Goal: Check status: Check status

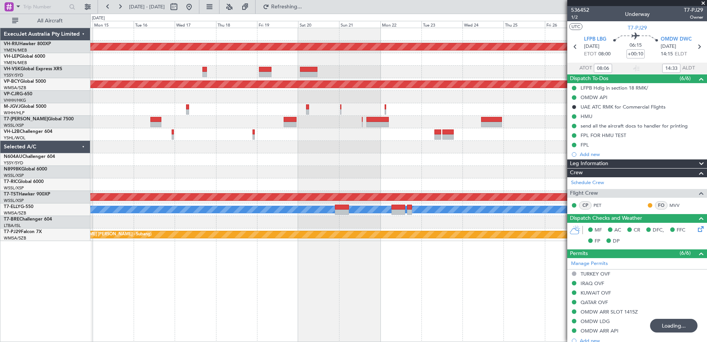
scroll to position [22, 0]
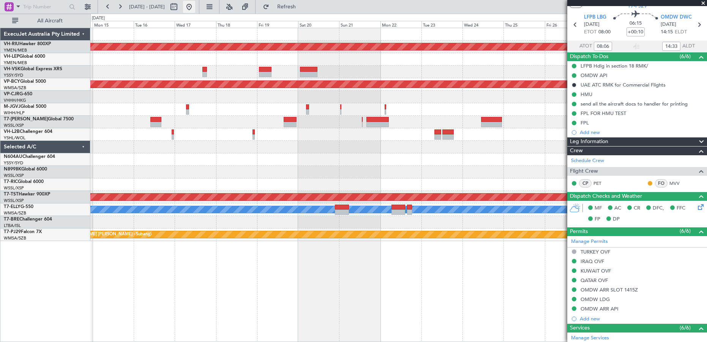
click at [195, 4] on button at bounding box center [189, 7] width 12 height 12
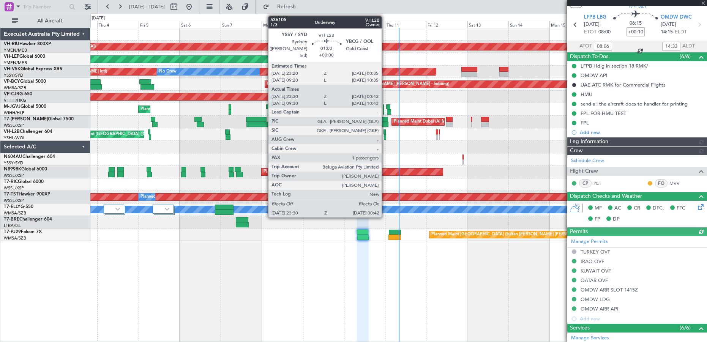
type input "[PERSON_NAME] (BTA)"
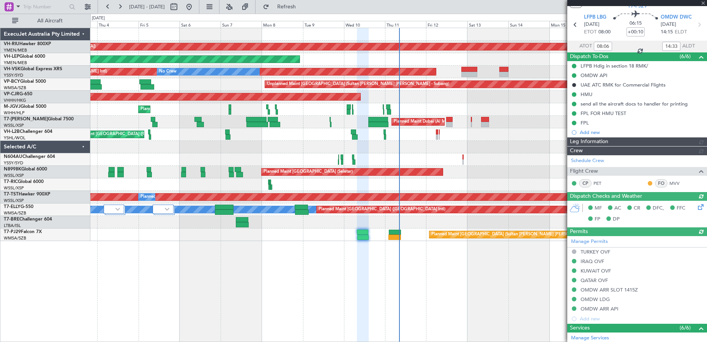
type input "[PERSON_NAME] (BTA)"
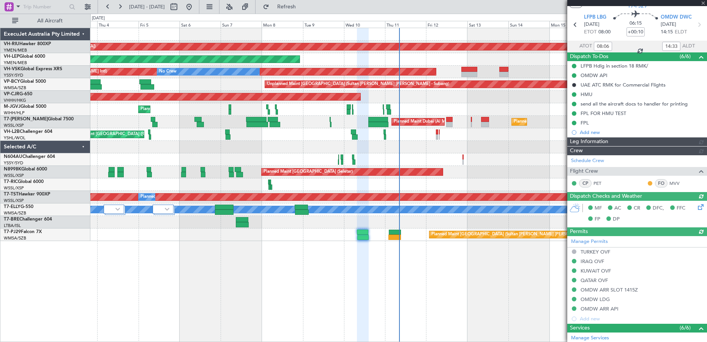
type input "[PERSON_NAME] (BTA)"
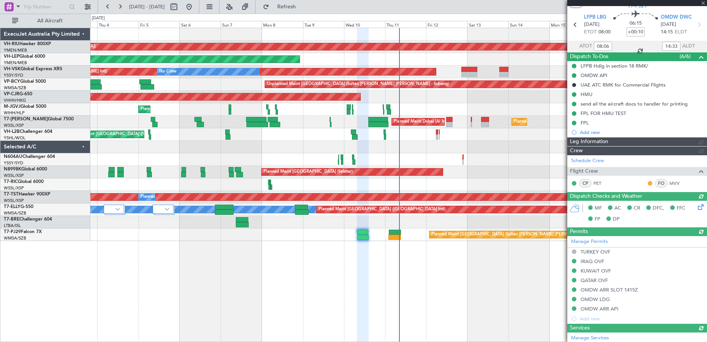
type input "[PERSON_NAME] (BTA)"
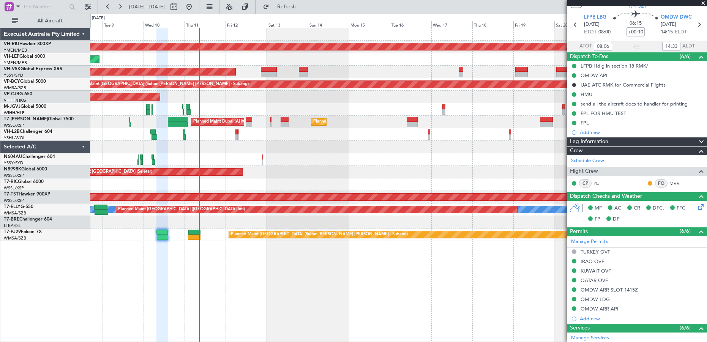
click at [242, 288] on div "Planned Maint [GEOGRAPHIC_DATA] ([GEOGRAPHIC_DATA]) Unplanned Maint Wichita (Wi…" at bounding box center [398, 185] width 616 height 314
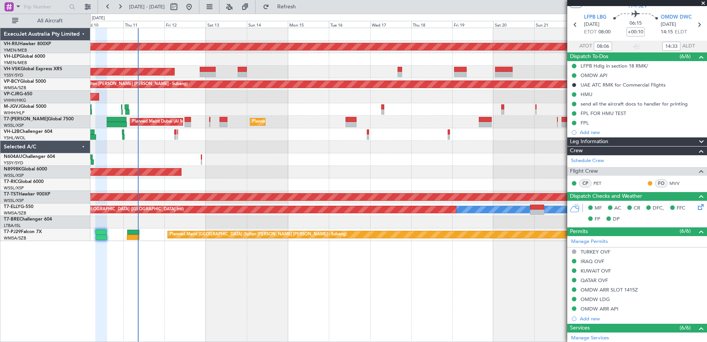
click at [342, 297] on div "Planned Maint [GEOGRAPHIC_DATA] ([GEOGRAPHIC_DATA]) Unplanned Maint Wichita (Wi…" at bounding box center [398, 185] width 616 height 314
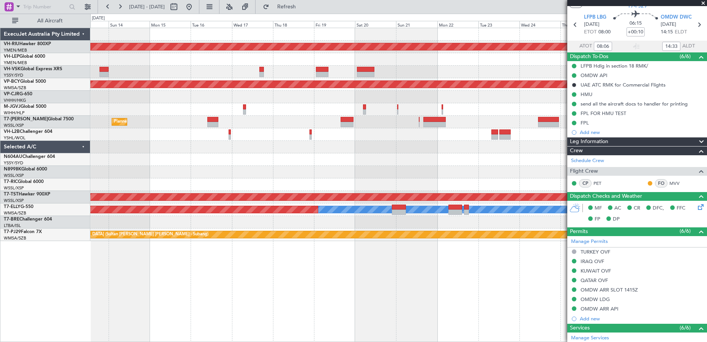
click at [352, 178] on div "Planned Maint [GEOGRAPHIC_DATA] (Seletar)" at bounding box center [398, 172] width 616 height 13
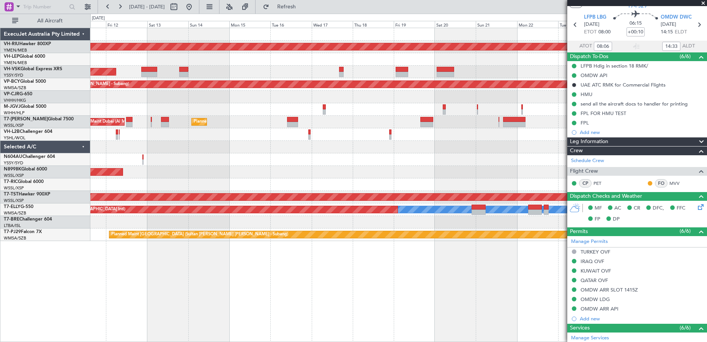
click at [424, 167] on div "Planned Maint [GEOGRAPHIC_DATA] ([GEOGRAPHIC_DATA]) Unplanned Maint Wichita (Wi…" at bounding box center [398, 134] width 616 height 213
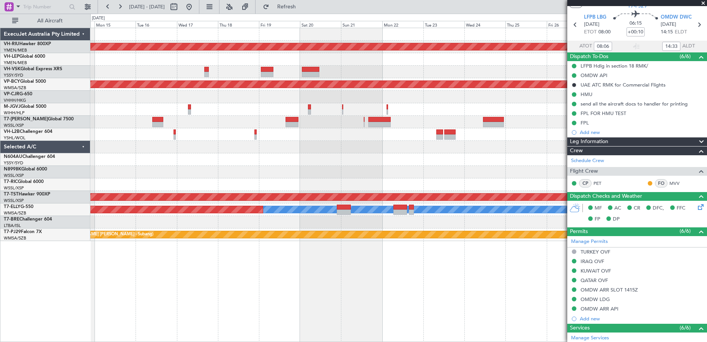
click at [308, 156] on div "Planned Maint [GEOGRAPHIC_DATA] ([GEOGRAPHIC_DATA]) Unplanned Maint Sydney ([PE…" at bounding box center [398, 134] width 616 height 213
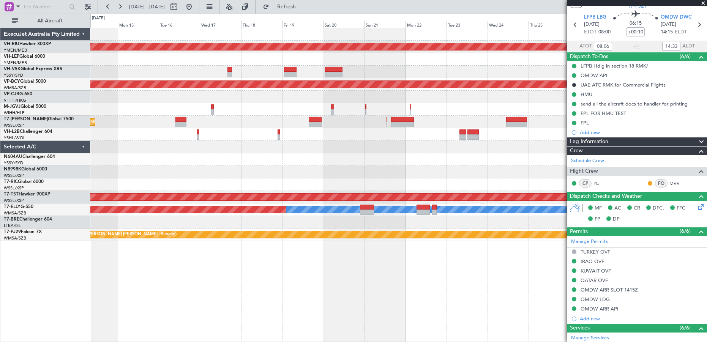
click at [216, 256] on div "Planned Maint [GEOGRAPHIC_DATA] ([GEOGRAPHIC_DATA]) Unplanned Maint Sydney ([PE…" at bounding box center [398, 185] width 616 height 314
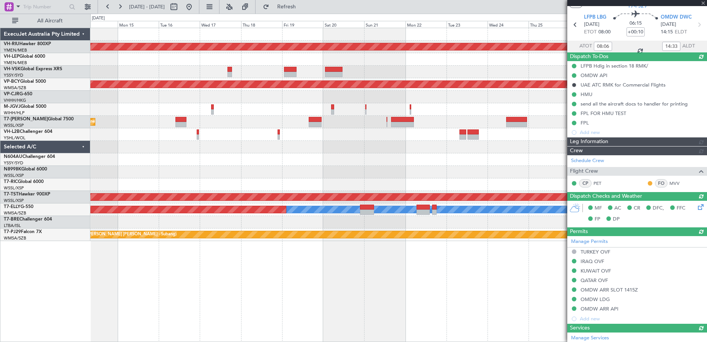
type input "[PERSON_NAME] (BTA)"
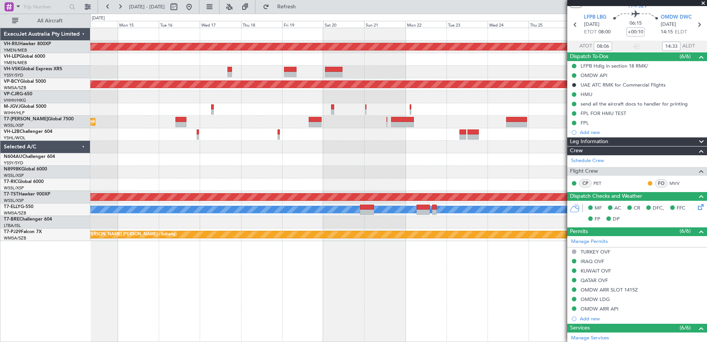
type input "[PERSON_NAME] (BTA)"
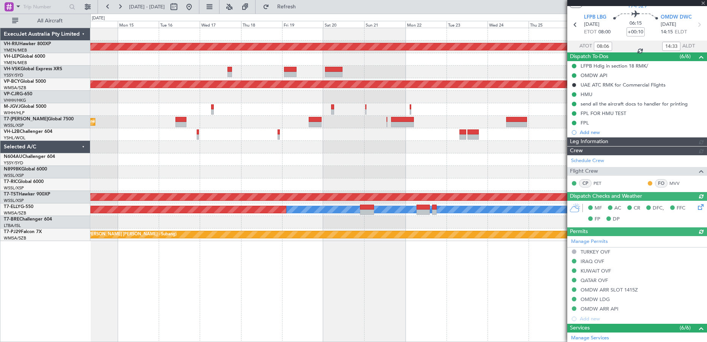
type input "[PERSON_NAME] (BTA)"
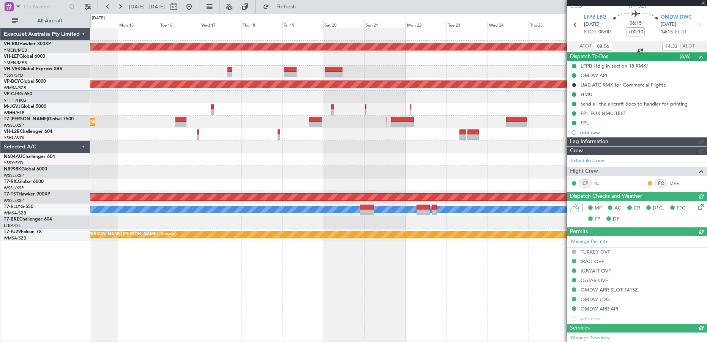
type input "[PERSON_NAME] (BTA)"
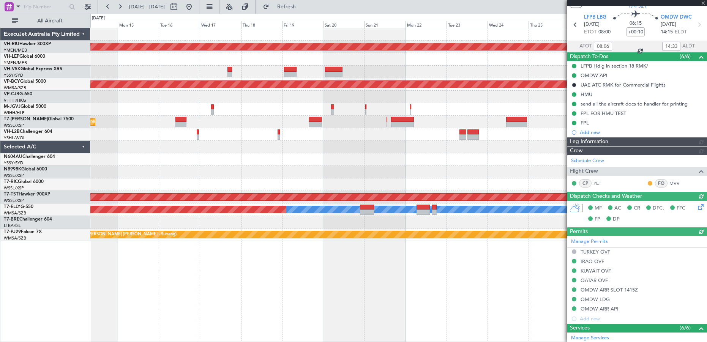
type input "[PERSON_NAME] (BTA)"
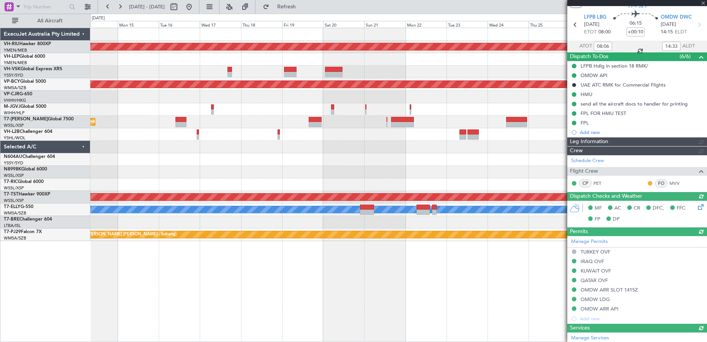
type input "[PERSON_NAME] (BTA)"
